Goal: Information Seeking & Learning: Learn about a topic

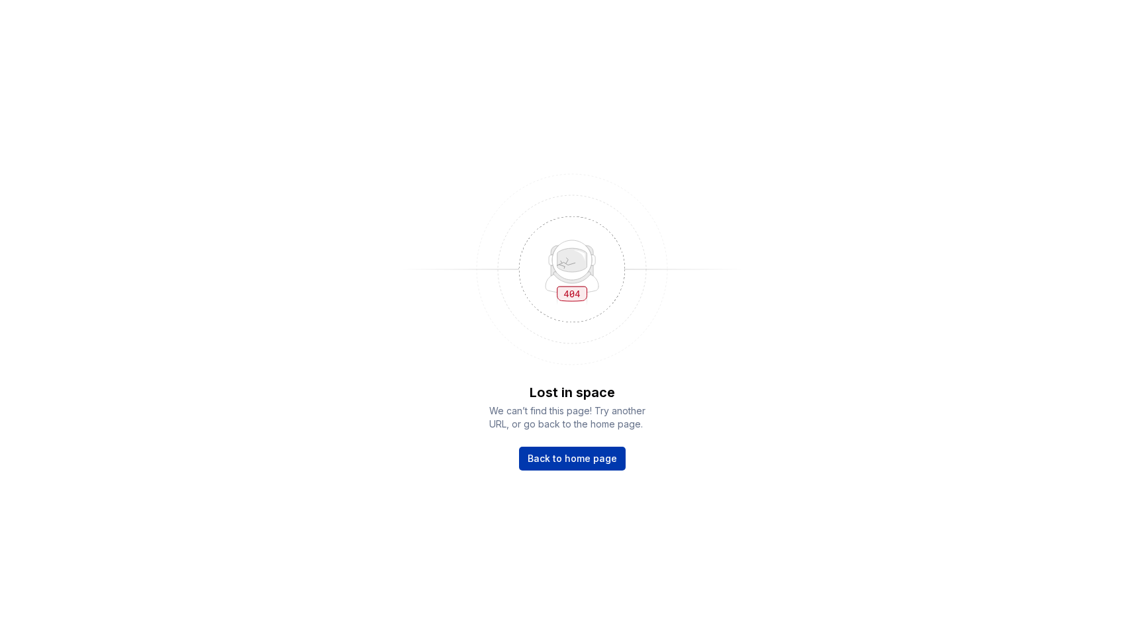
click at [607, 460] on span "Back to home page" at bounding box center [572, 458] width 89 height 13
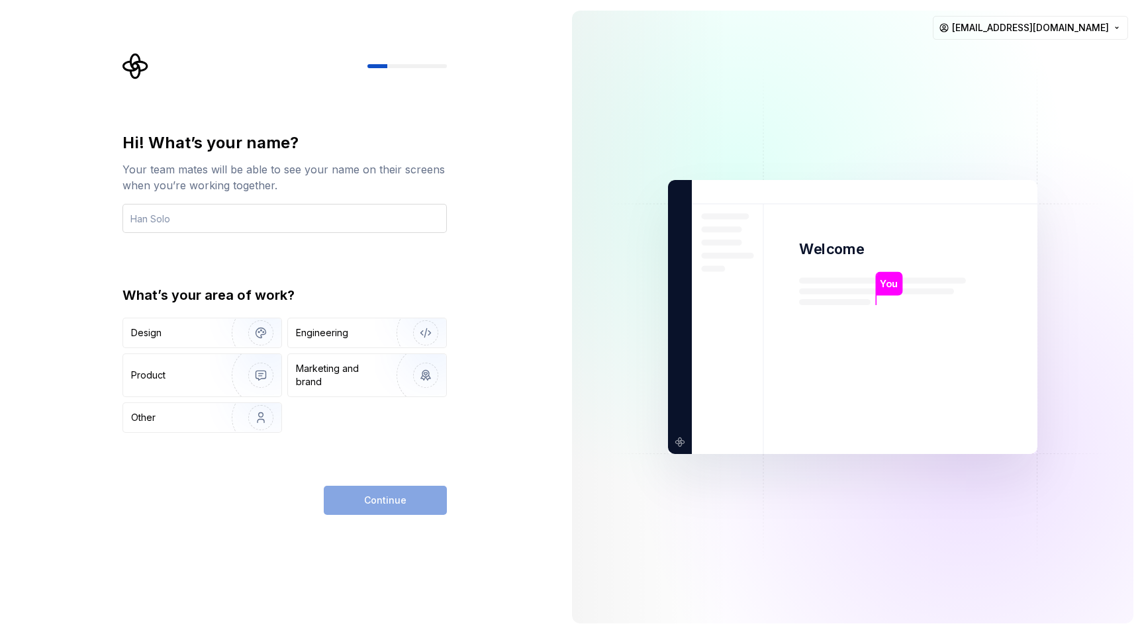
click at [298, 226] on input "text" at bounding box center [284, 218] width 324 height 29
click at [1020, 29] on html "Hi! What’s your name? Your team mates will be able to see your name on their sc…" at bounding box center [572, 317] width 1144 height 634
click at [1018, 80] on div "Delete account" at bounding box center [1073, 83] width 126 height 13
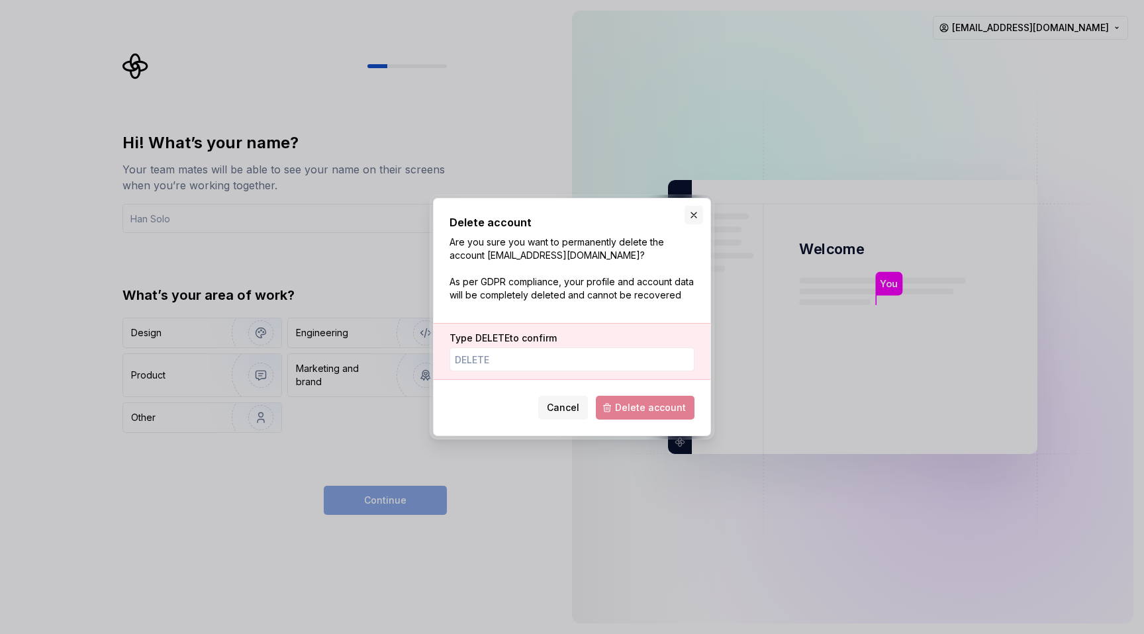
click at [691, 208] on button "button" at bounding box center [694, 215] width 19 height 19
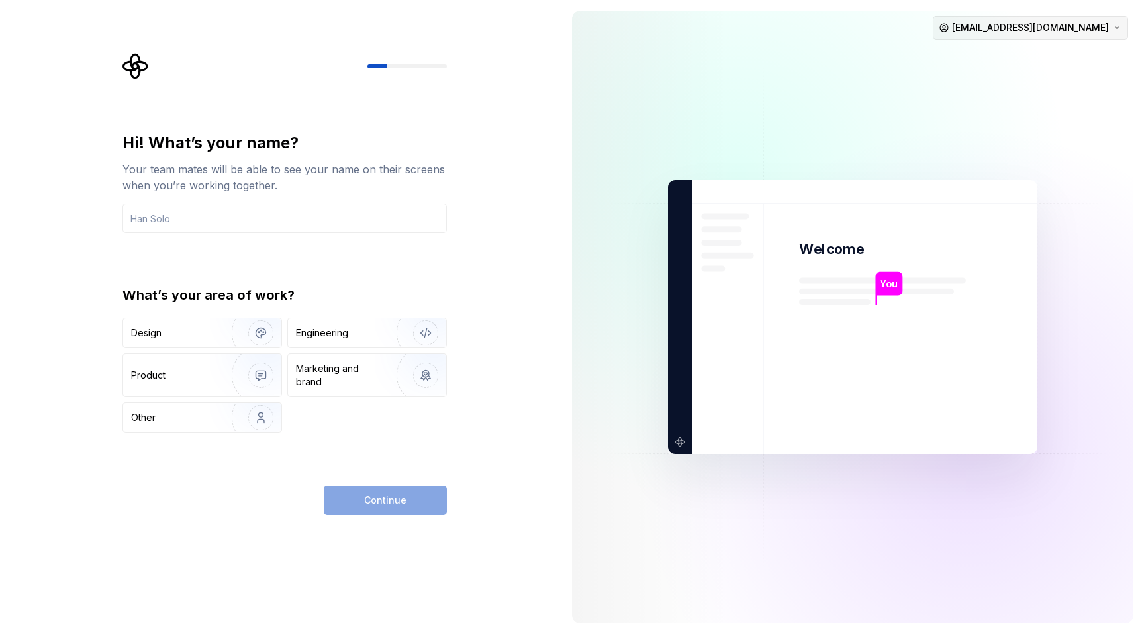
click at [1074, 22] on html "Hi! What’s your name? Your team mates will be able to see your name on their sc…" at bounding box center [572, 317] width 1144 height 634
click at [1067, 59] on div "Sign out" at bounding box center [1073, 56] width 126 height 13
click at [262, 210] on input "text" at bounding box center [284, 218] width 324 height 29
click at [1054, 36] on html "Hi! What’s your name? Your team mates will be able to see your name on their sc…" at bounding box center [572, 317] width 1144 height 634
click at [1029, 56] on div "Sign out" at bounding box center [1073, 56] width 126 height 13
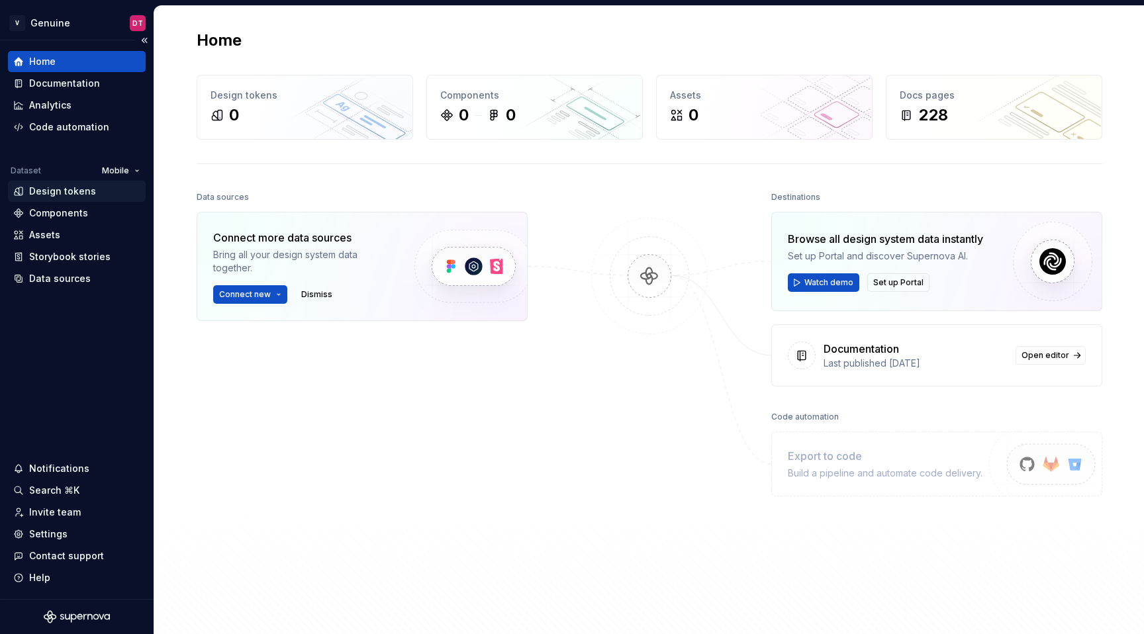
click at [60, 189] on div "Design tokens" at bounding box center [62, 191] width 67 height 13
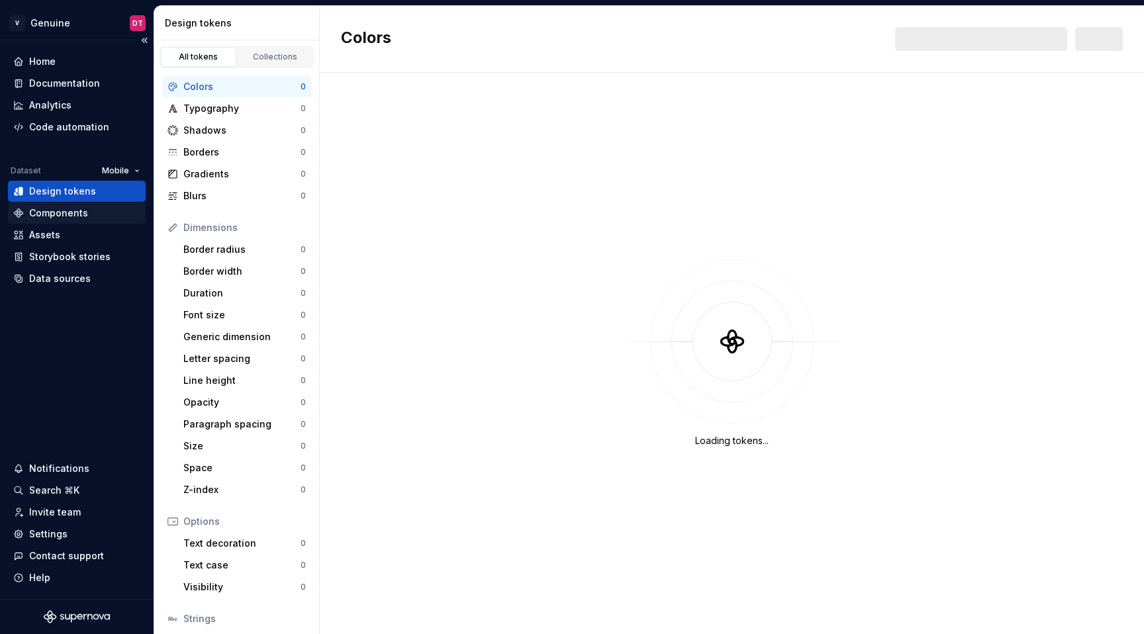
click at [60, 217] on div "Components" at bounding box center [58, 213] width 59 height 13
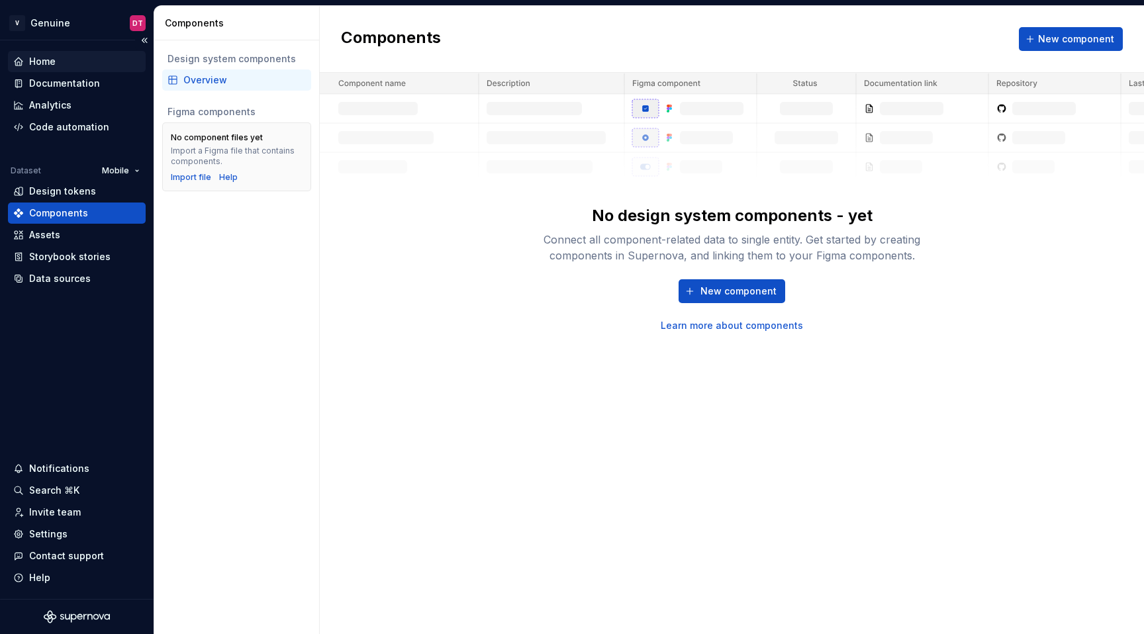
click at [70, 60] on div "Home" at bounding box center [76, 61] width 127 height 13
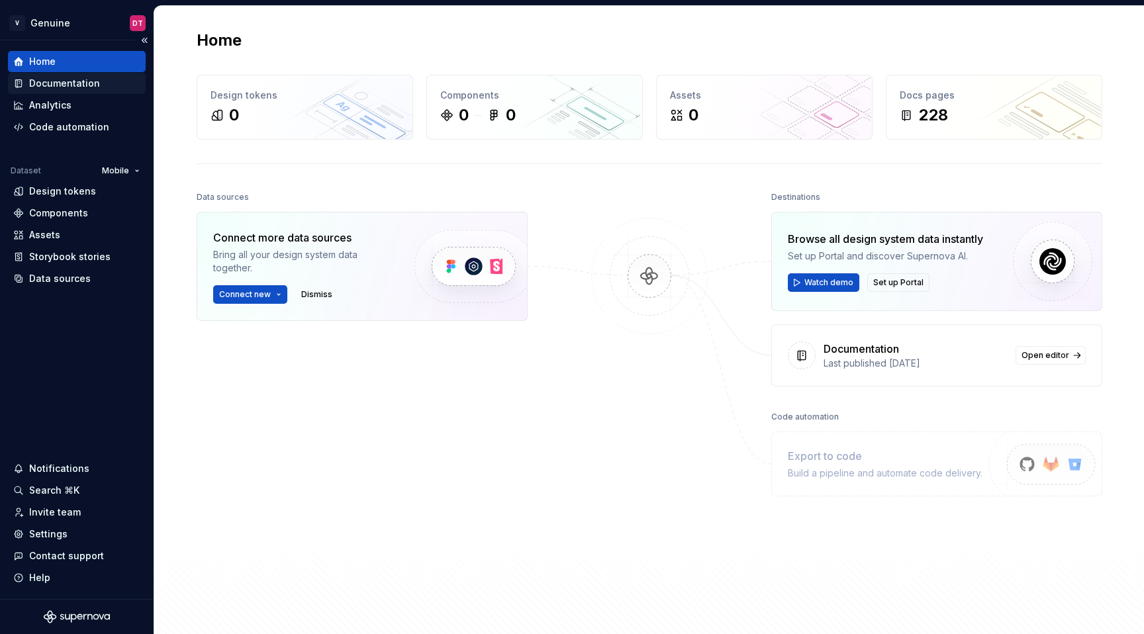
click at [59, 83] on div "Documentation" at bounding box center [64, 83] width 71 height 13
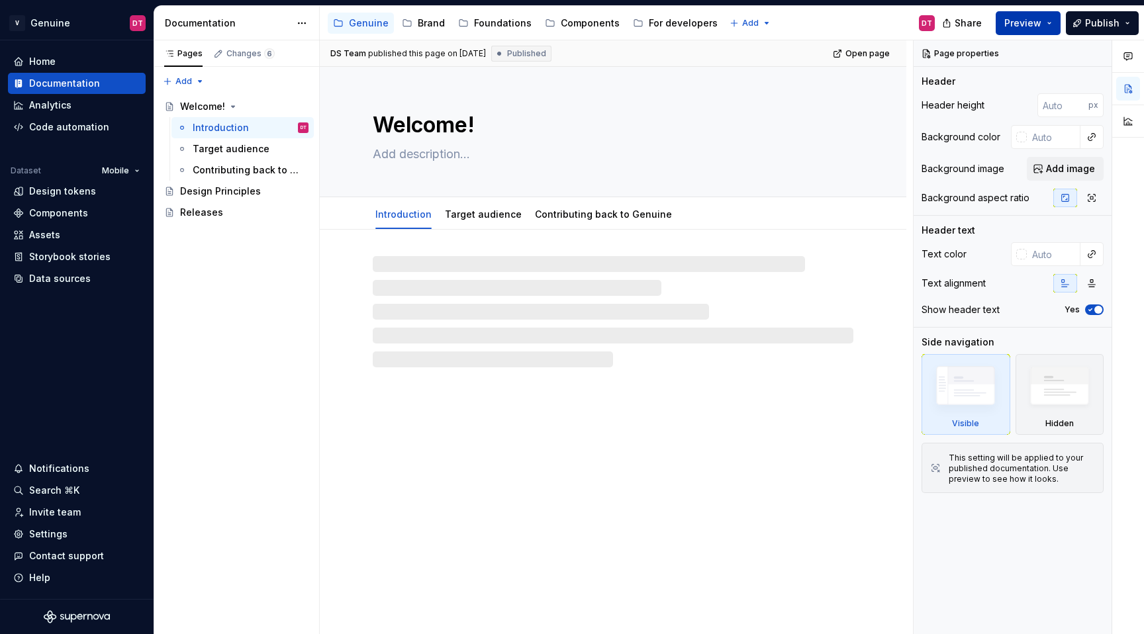
click at [1010, 21] on span "Preview" at bounding box center [1022, 23] width 37 height 13
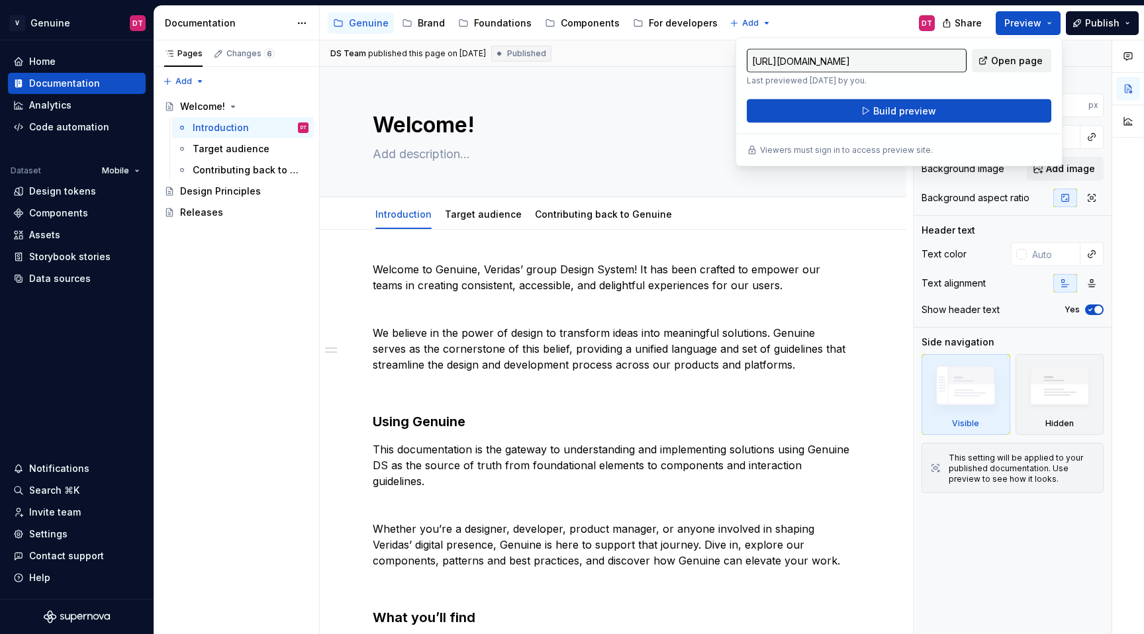
click at [995, 58] on span "Open page" at bounding box center [1017, 60] width 52 height 13
type textarea "*"
